Goal: Go to known website: Access a specific website the user already knows

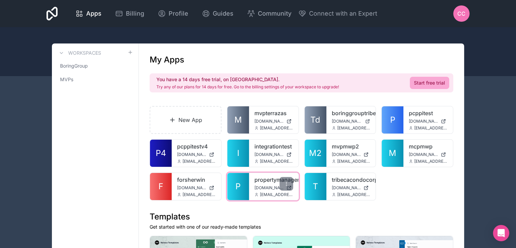
click at [242, 187] on link "P" at bounding box center [238, 186] width 22 height 27
